Goal: Transaction & Acquisition: Subscribe to service/newsletter

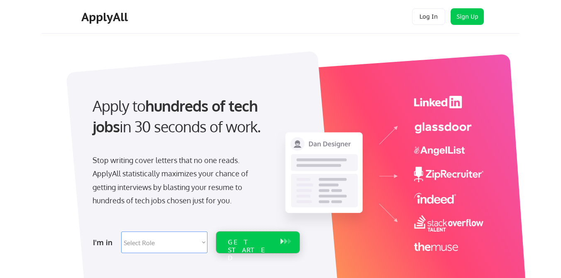
click at [259, 243] on div "GET STARTED" at bounding box center [250, 250] width 44 height 24
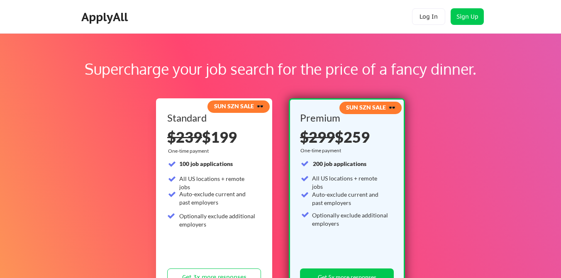
scroll to position [209, 0]
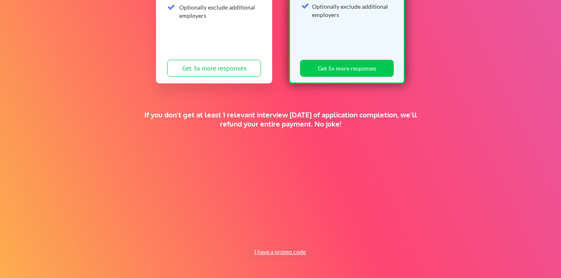
click at [287, 254] on button "I have a promo code" at bounding box center [280, 252] width 61 height 10
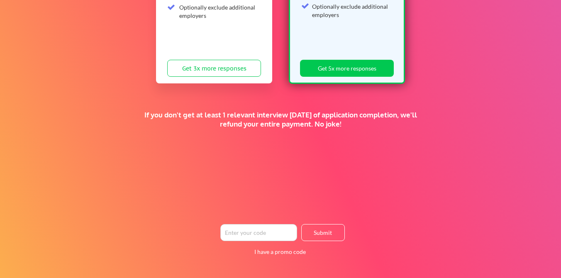
click at [275, 237] on input "input" at bounding box center [258, 232] width 77 height 17
paste input "madebyswu"
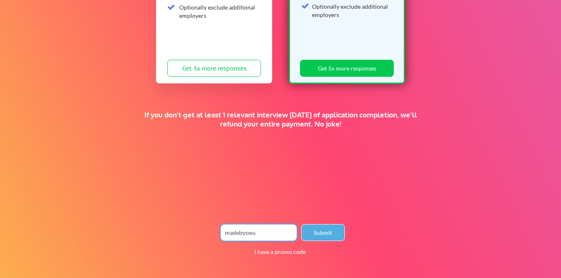
type input "madebyswu"
click at [315, 236] on button "Submit" at bounding box center [323, 232] width 44 height 17
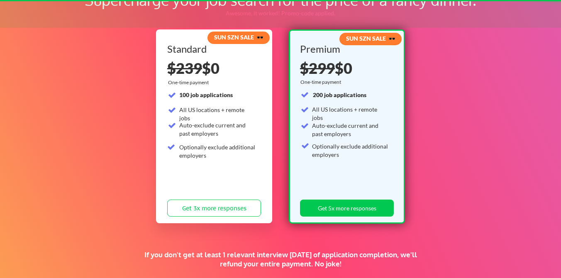
scroll to position [58, 0]
